Goal: Transaction & Acquisition: Book appointment/travel/reservation

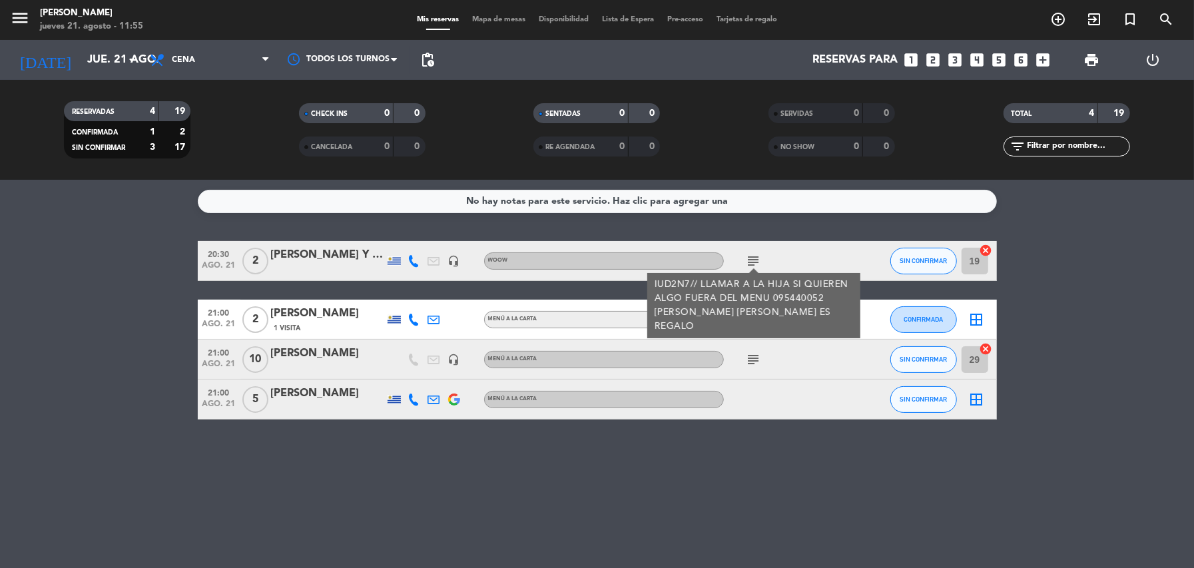
click at [237, 95] on div "RESERVADAS 4 19 CONFIRMADA 1 2 SIN CONFIRMAR 3 17" at bounding box center [127, 129] width 235 height 73
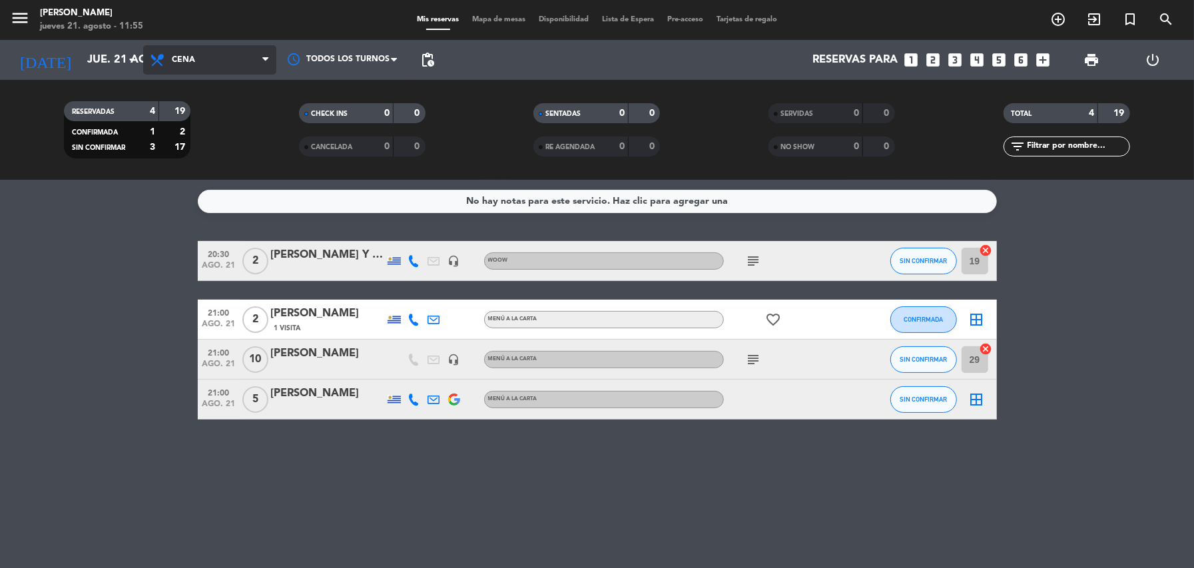
click at [256, 65] on span "Cena" at bounding box center [209, 59] width 133 height 29
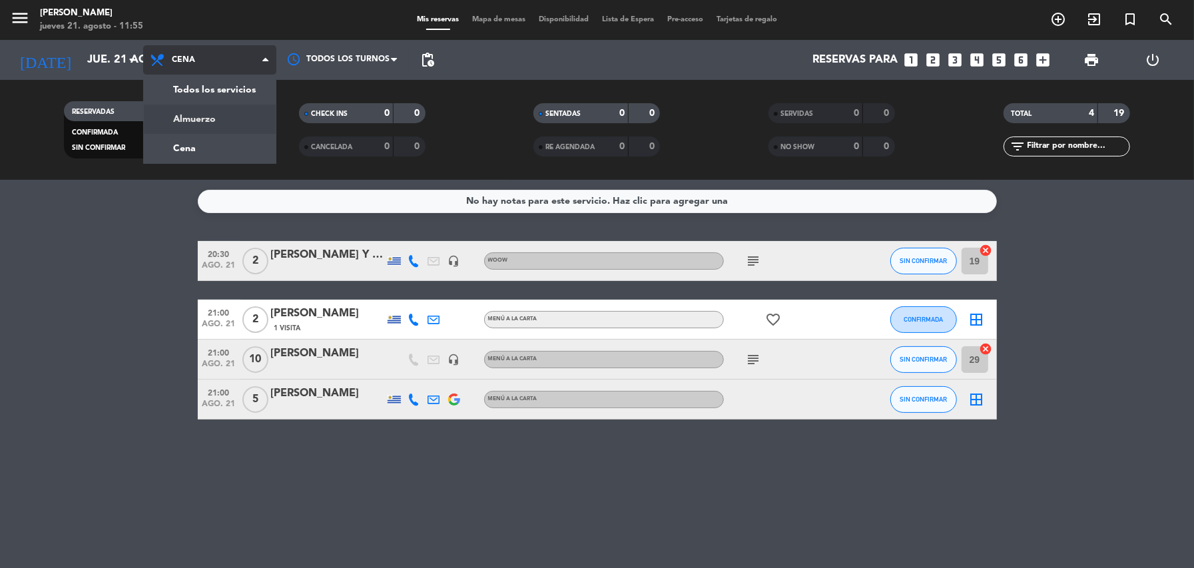
click at [205, 117] on div "menu [PERSON_NAME] jueves 21. agosto - 11:55 Mis reservas Mapa de mesas Disponi…" at bounding box center [597, 90] width 1194 height 180
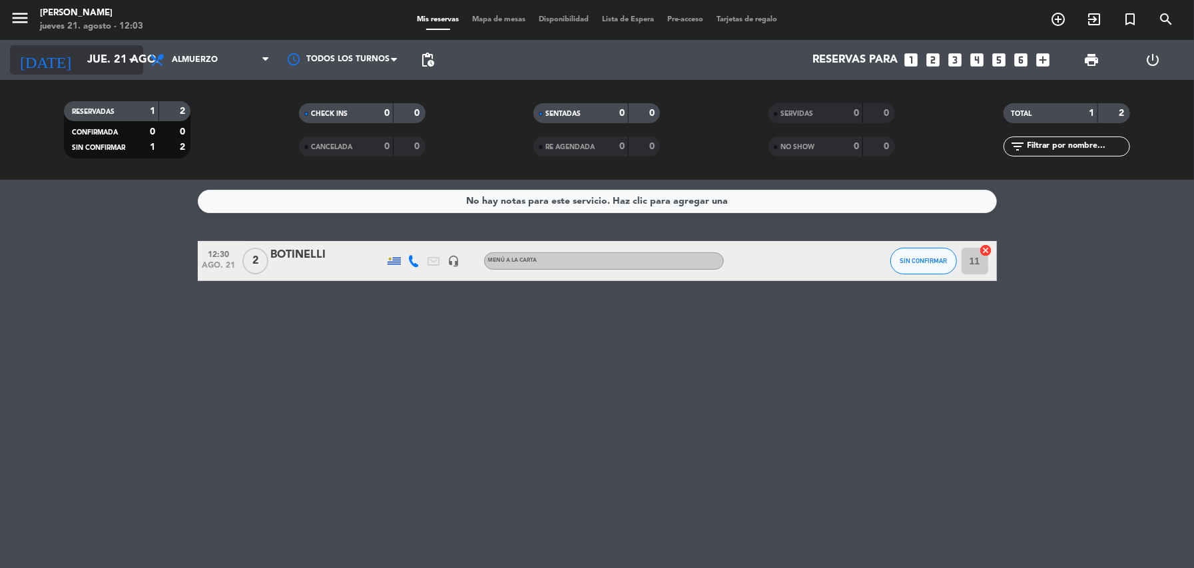
click at [137, 60] on icon "arrow_drop_down" at bounding box center [132, 60] width 16 height 16
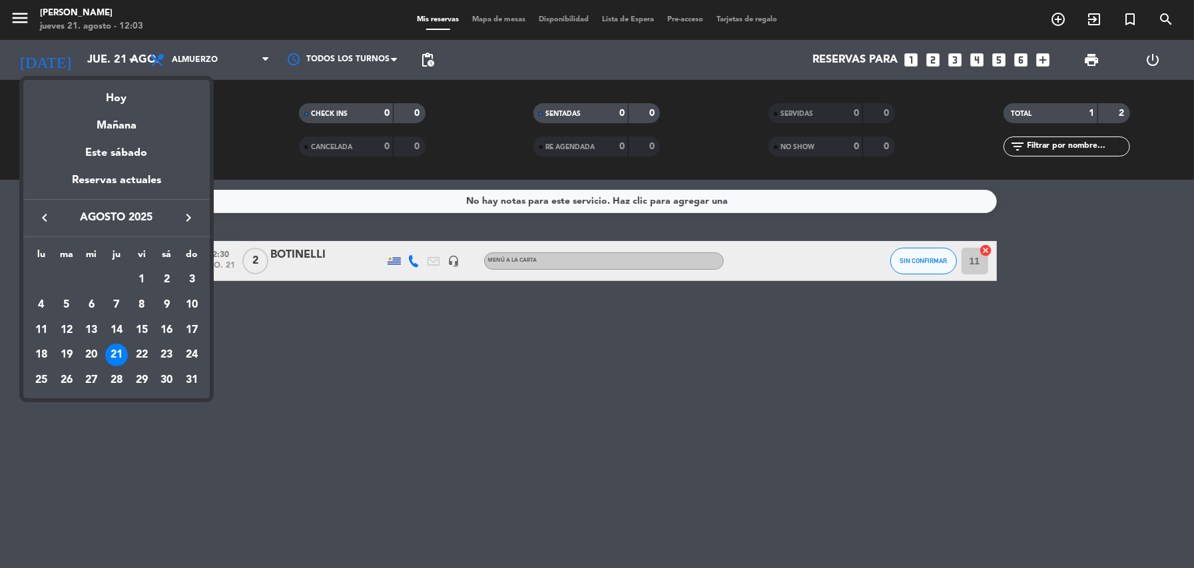
click at [979, 57] on div at bounding box center [597, 284] width 1194 height 568
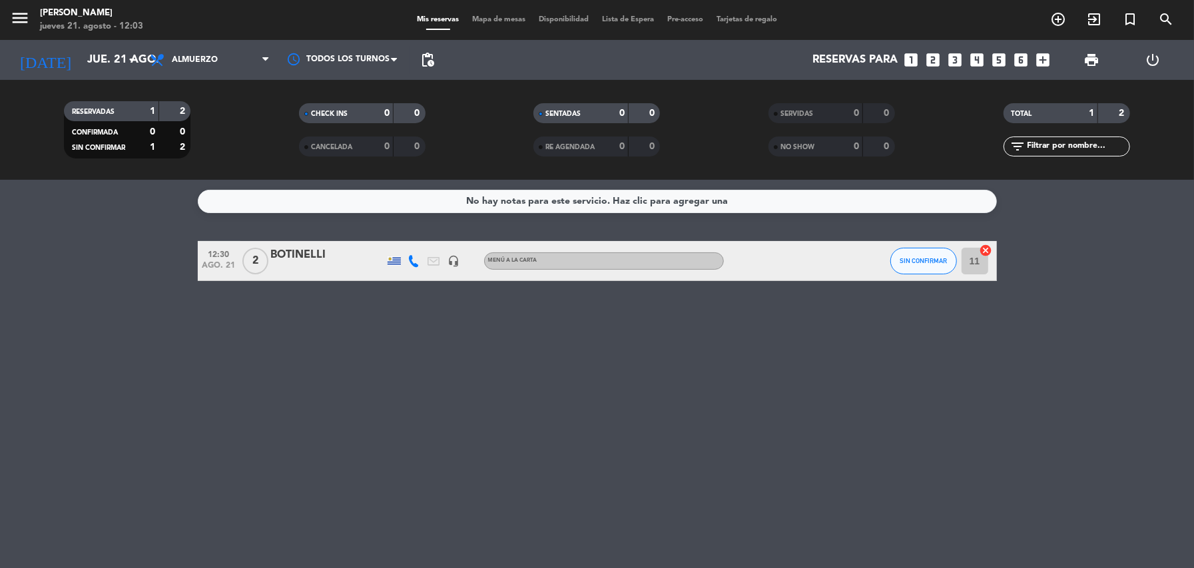
click at [979, 57] on icon "looks_4" at bounding box center [977, 59] width 17 height 17
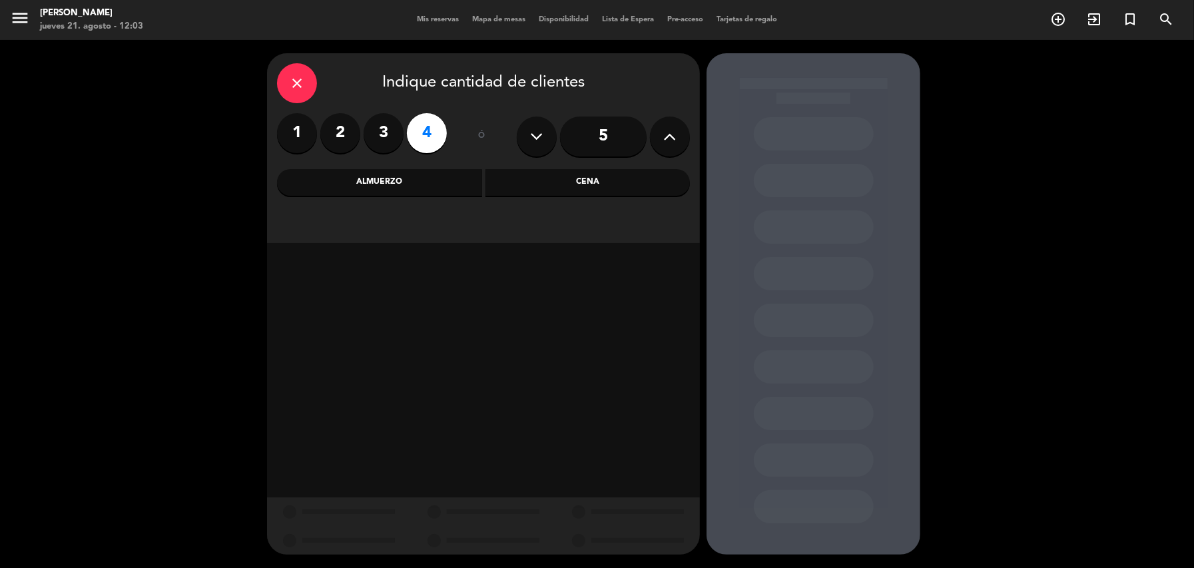
click at [388, 187] on div "Almuerzo" at bounding box center [379, 182] width 205 height 27
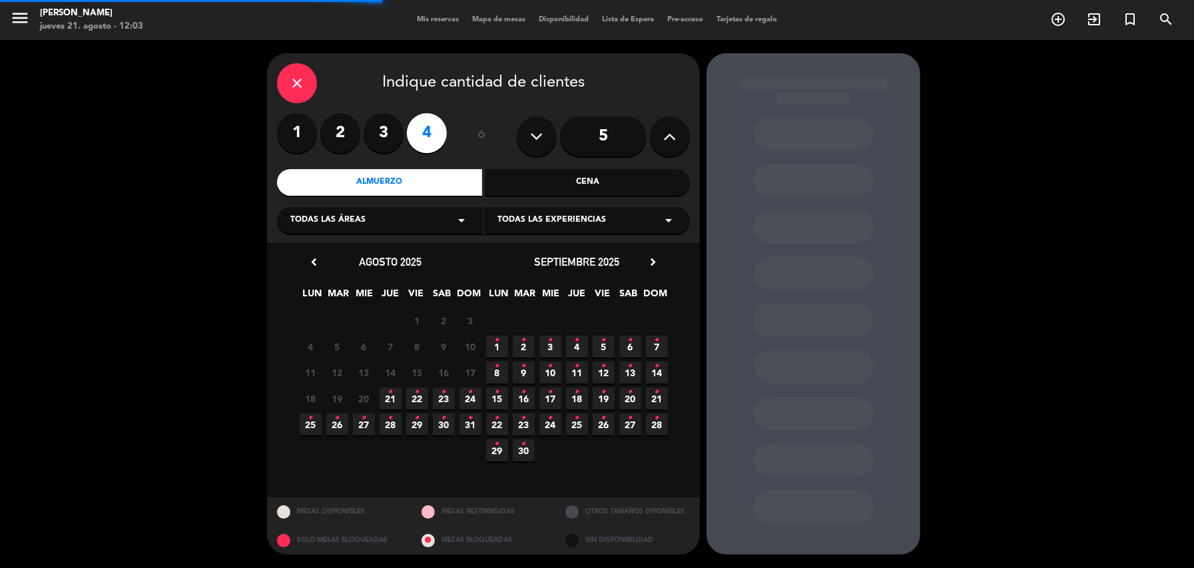
click at [468, 219] on icon "arrow_drop_down" at bounding box center [462, 220] width 16 height 16
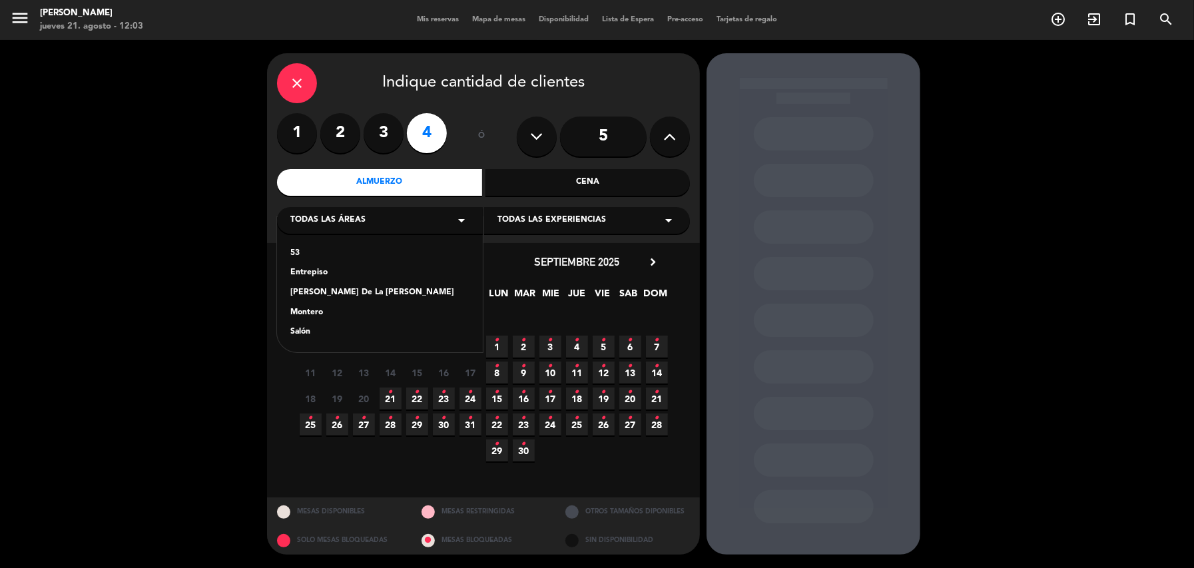
click at [302, 329] on div "Salón" at bounding box center [379, 332] width 179 height 13
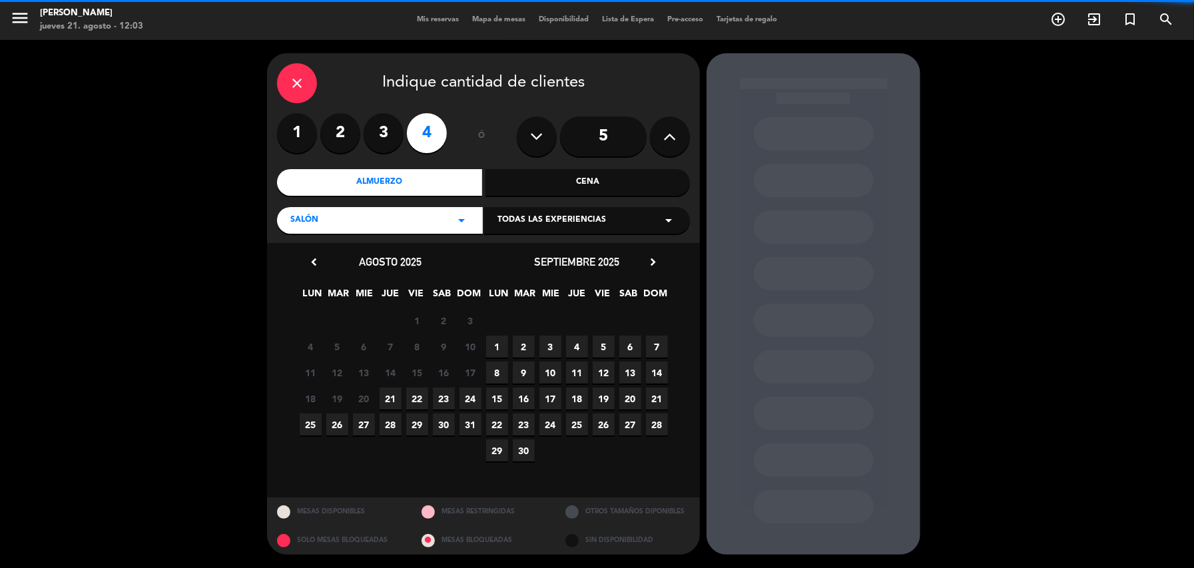
click at [671, 221] on icon "arrow_drop_down" at bounding box center [669, 220] width 16 height 16
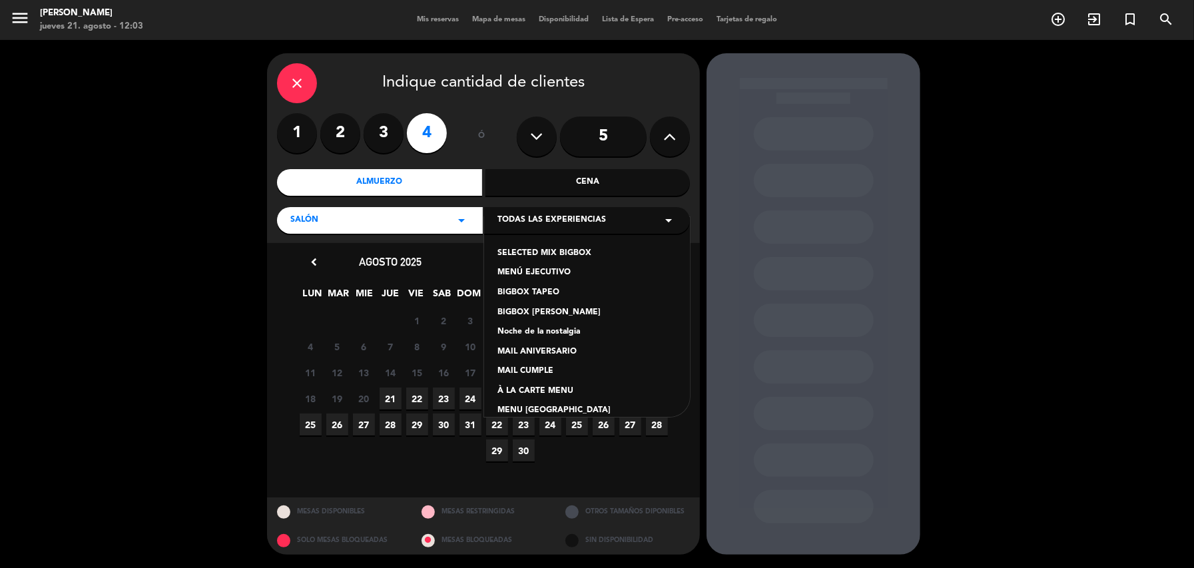
click at [532, 390] on div "À LA CARTE MENU" at bounding box center [587, 391] width 179 height 13
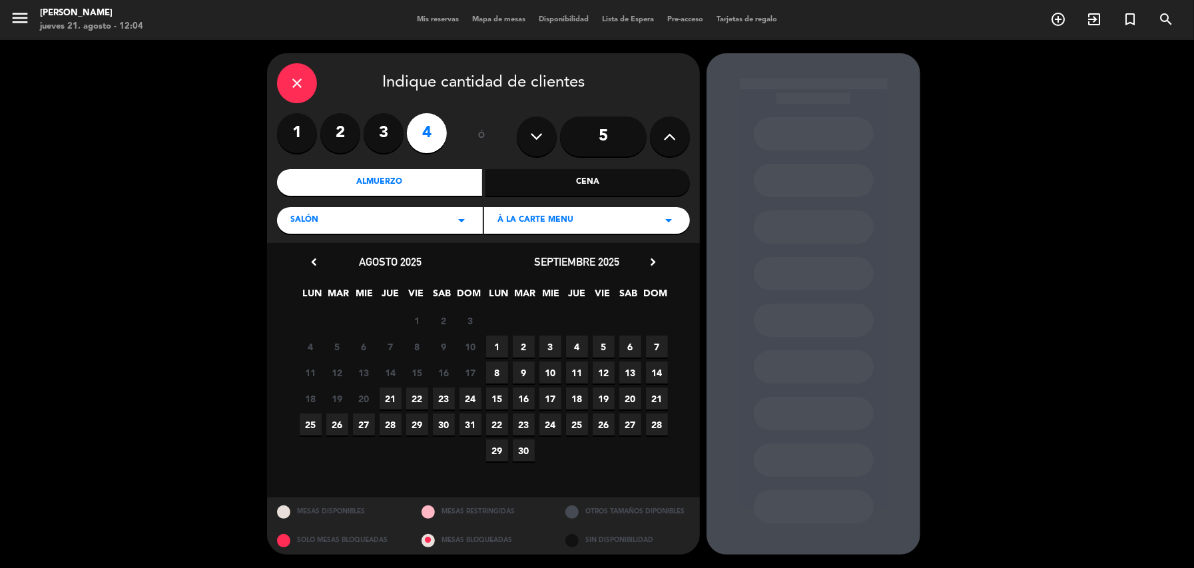
click at [414, 402] on span "22" at bounding box center [417, 399] width 22 height 22
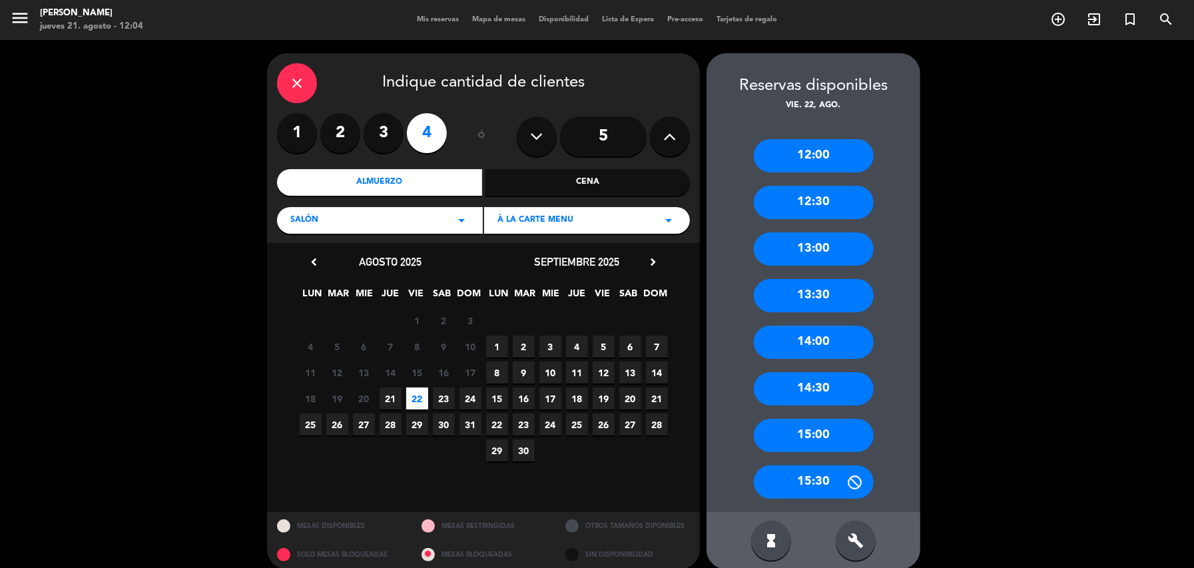
click at [766, 242] on div "13:00" at bounding box center [814, 248] width 120 height 33
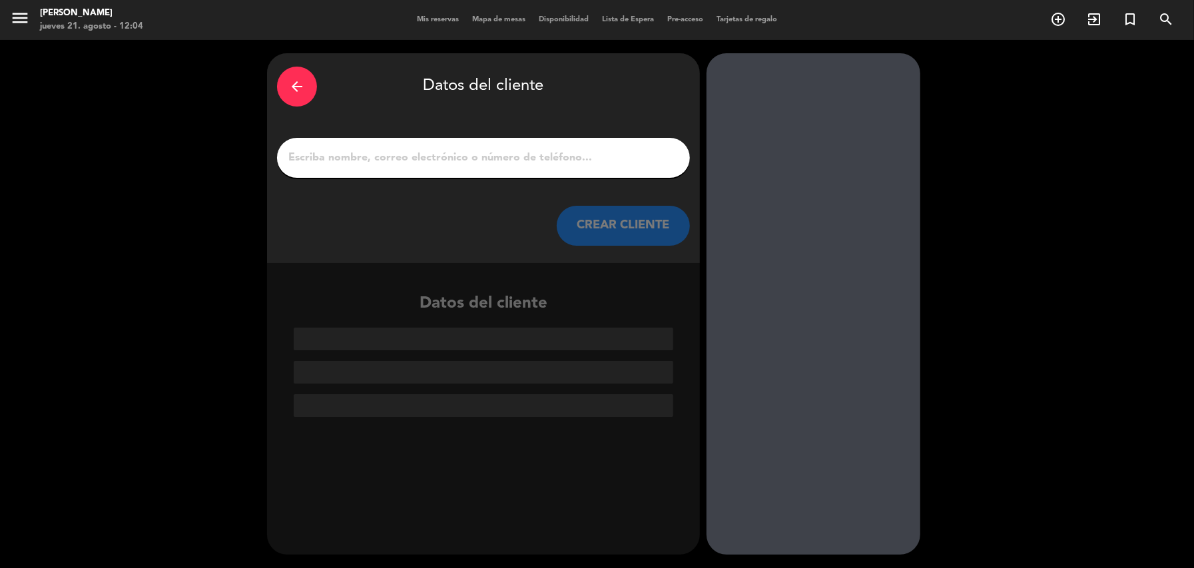
click at [513, 164] on input "1" at bounding box center [483, 158] width 393 height 19
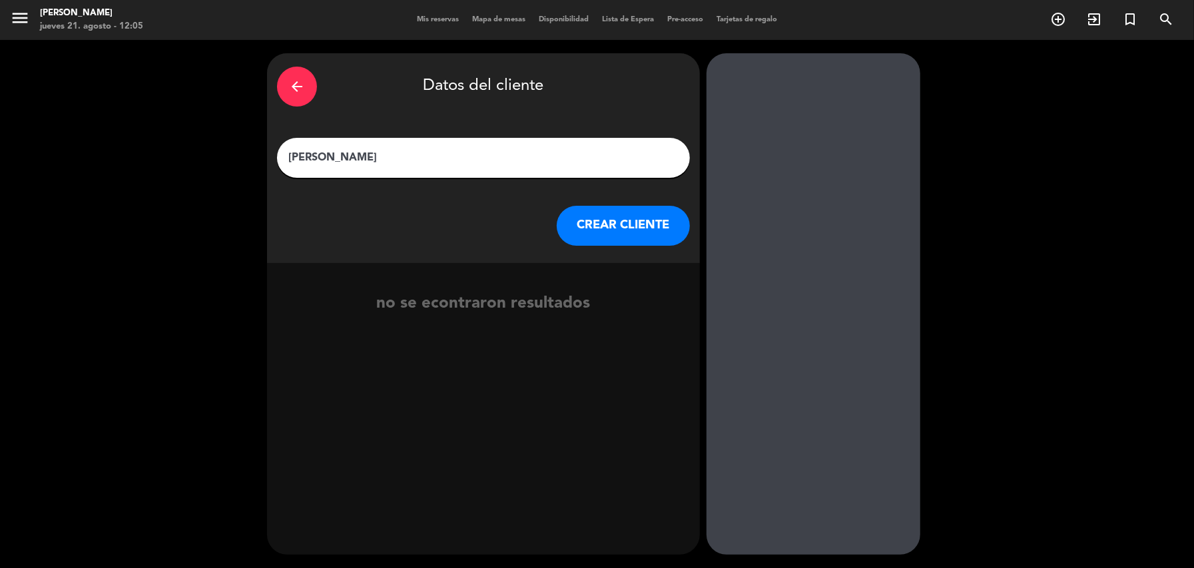
type input "[PERSON_NAME]"
click at [623, 225] on button "CREAR CLIENTE" at bounding box center [623, 226] width 133 height 40
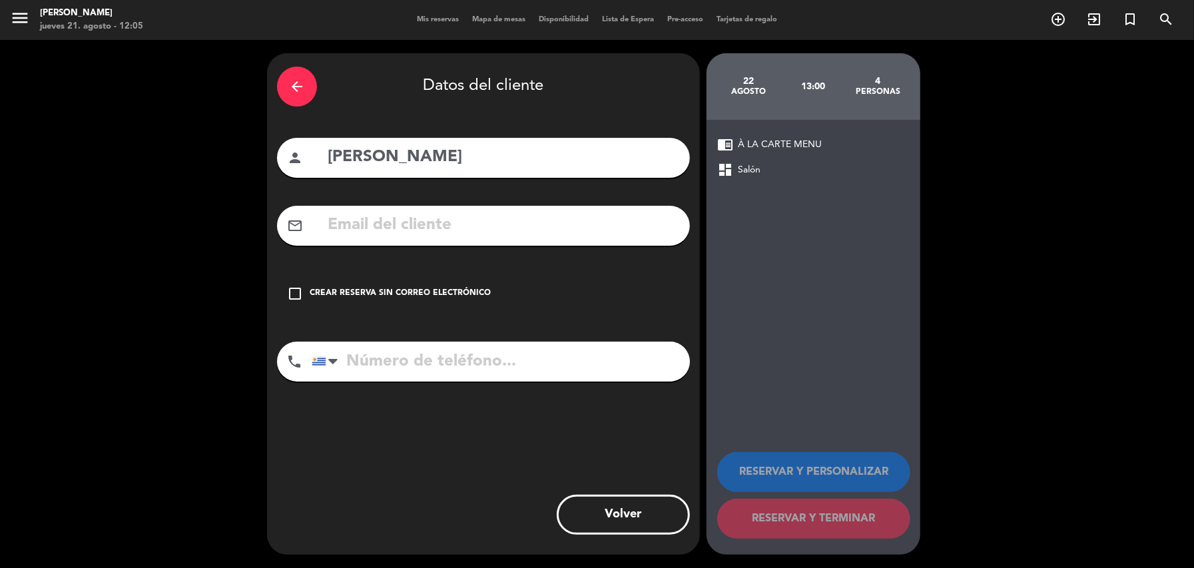
click at [368, 222] on input "text" at bounding box center [503, 225] width 354 height 27
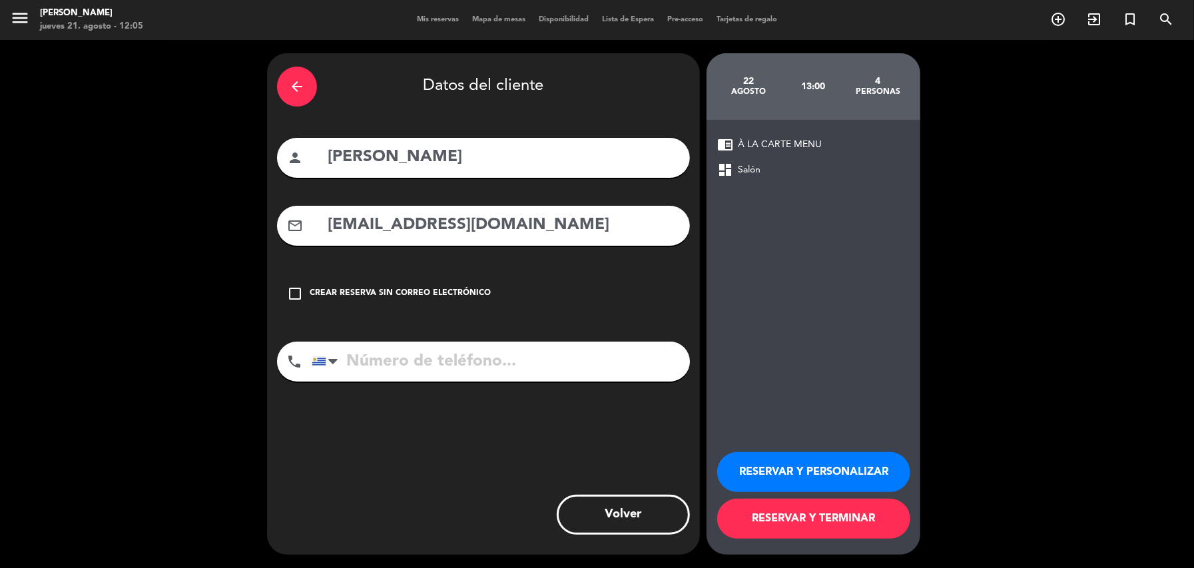
type input "[EMAIL_ADDRESS][DOMAIN_NAME]"
click at [420, 358] on input "tel" at bounding box center [501, 362] width 378 height 40
type input "093733160"
click at [817, 470] on button "RESERVAR Y PERSONALIZAR" at bounding box center [813, 472] width 193 height 40
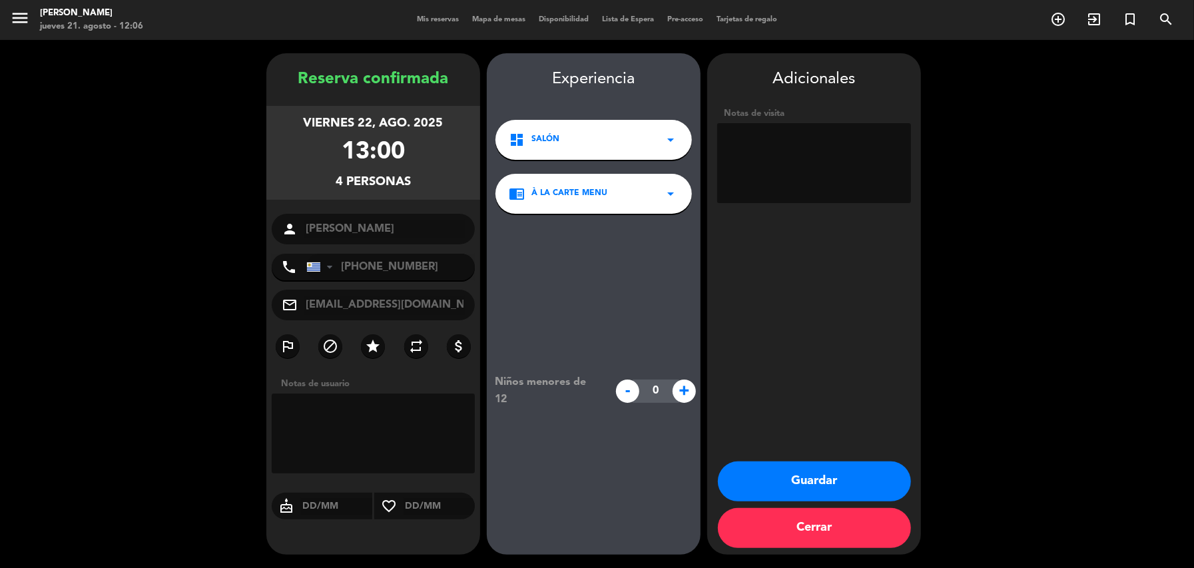
click at [827, 473] on button "Guardar" at bounding box center [814, 482] width 193 height 40
